Goal: Task Accomplishment & Management: Complete application form

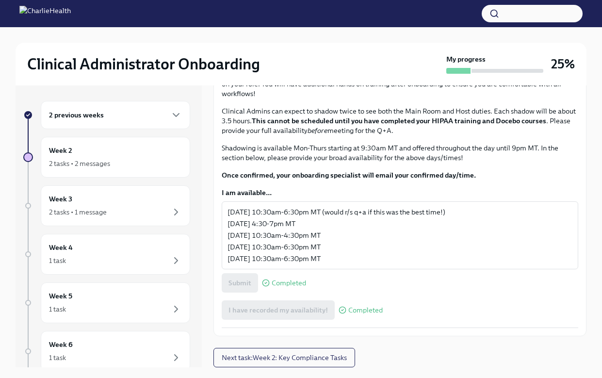
scroll to position [16, 0]
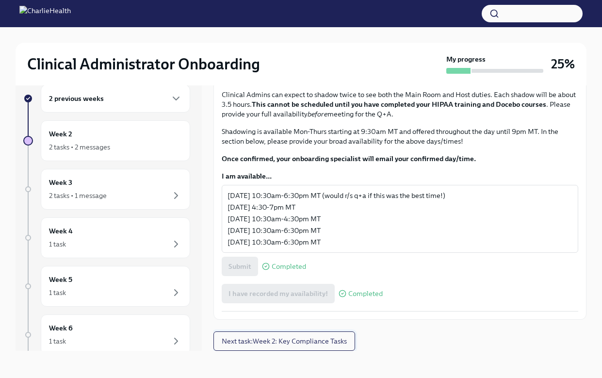
click at [320, 335] on button "Next task : Week 2: Key Compliance Tasks" at bounding box center [285, 340] width 142 height 19
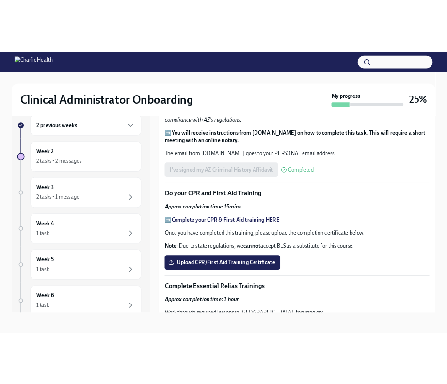
scroll to position [382, 0]
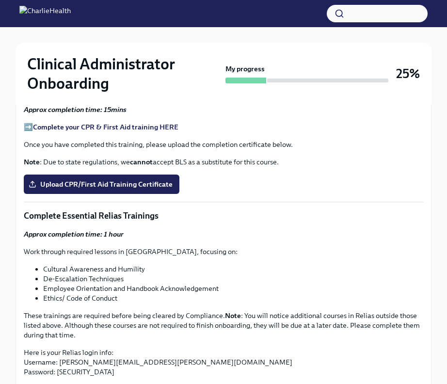
scroll to position [576, 0]
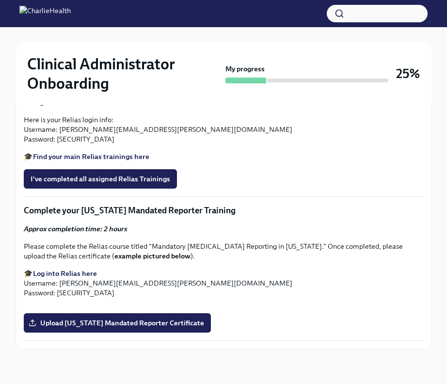
scroll to position [819, 0]
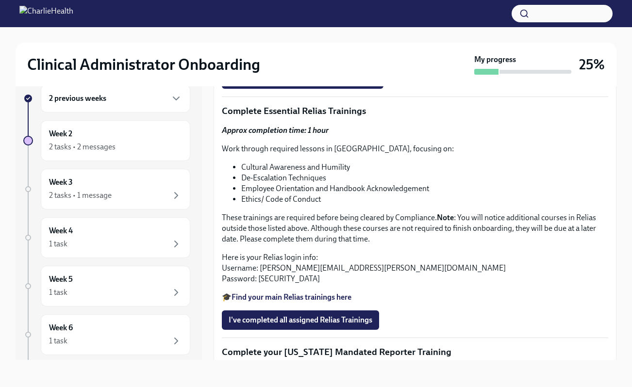
scroll to position [610, 0]
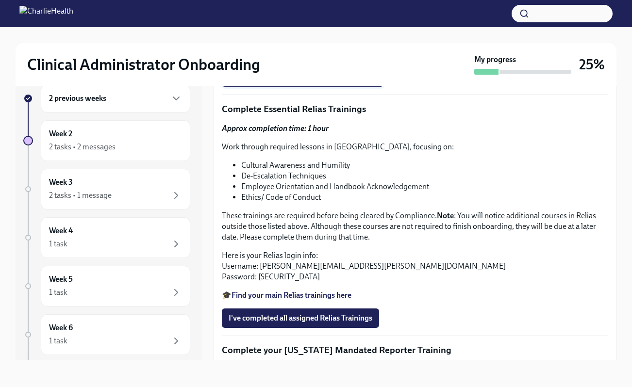
click at [319, 82] on span "Upload CPR/First Aid Training Certificate" at bounding box center [303, 77] width 148 height 10
click at [0, 0] on input "Upload CPR/First Aid Training Certificate" at bounding box center [0, 0] width 0 height 0
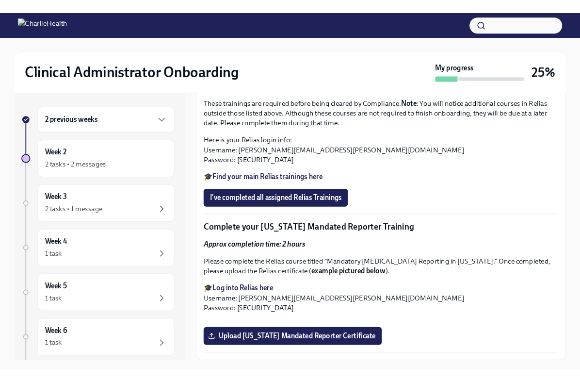
scroll to position [814, 0]
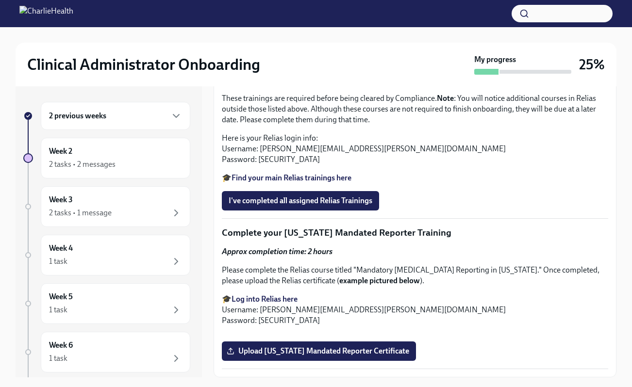
click at [307, 182] on strong "Find your main Relias trainings here" at bounding box center [291, 177] width 120 height 9
click at [339, 183] on div "Approx completion time: 1 hour Work through required lessons in [GEOGRAPHIC_DAT…" at bounding box center [415, 95] width 386 height 178
copy ul "Cultural Awareness and Humility"
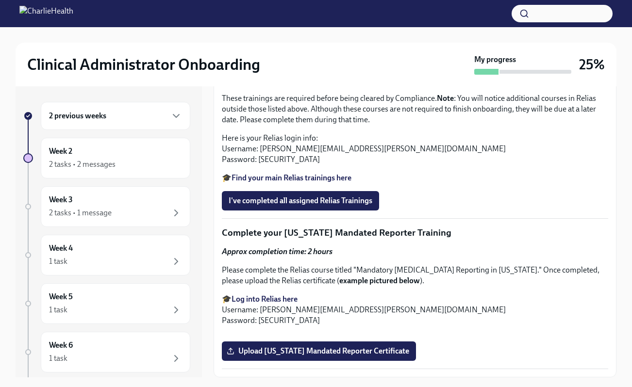
click at [315, 64] on li "De-Escalation Techniques" at bounding box center [424, 58] width 367 height 11
copy ul "De-Escalation Techniques"
click at [309, 75] on li "Employee Orientation and Handbook Acknowledgement" at bounding box center [424, 69] width 367 height 11
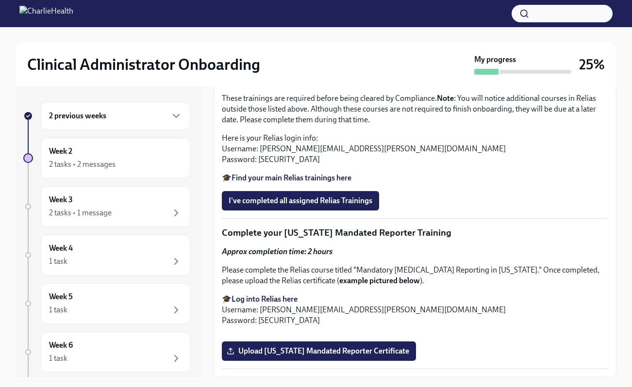
click at [309, 75] on li "Employee Orientation and Handbook Acknowledgement" at bounding box center [424, 69] width 367 height 11
copy ul "Employee Orientation and Handbook Acknowledgement"
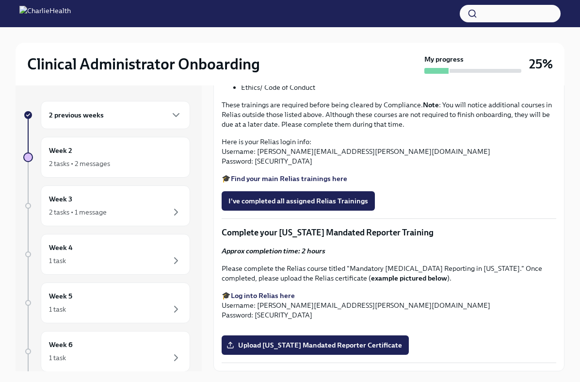
scroll to position [771, 0]
click at [314, 63] on li "Cultural Awareness and Humility" at bounding box center [398, 58] width 315 height 10
click at [312, 73] on li "De-Escalation Techniques" at bounding box center [398, 68] width 315 height 10
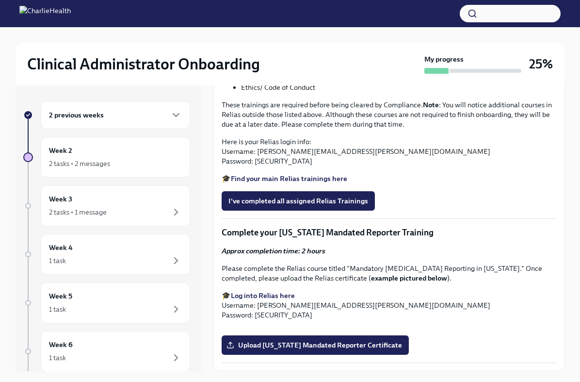
copy ul "De-Escalation Techniques"
click at [356, 82] on li "Employee Orientation and Handbook Acknowledgement" at bounding box center [398, 78] width 315 height 10
click at [307, 92] on li "Ethics/ Code of Conduct" at bounding box center [398, 87] width 315 height 10
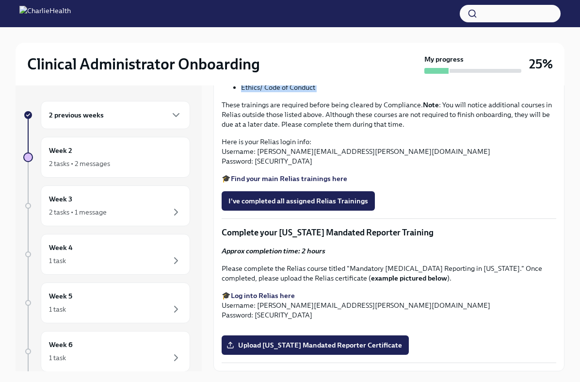
copy div "Ethics/ Code of Conduct"
